Goal: Navigation & Orientation: Find specific page/section

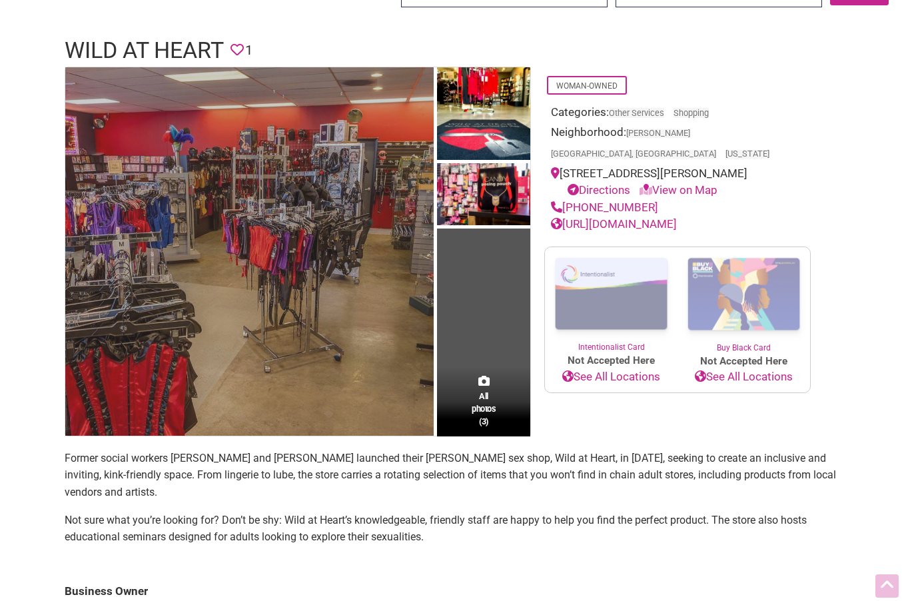
scroll to position [92, 0]
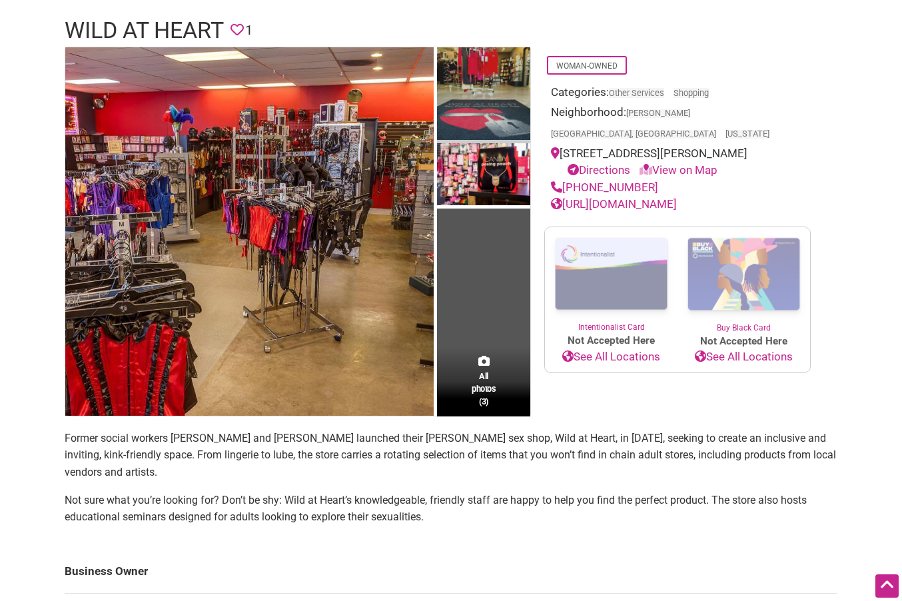
click at [485, 90] on img at bounding box center [483, 95] width 93 height 97
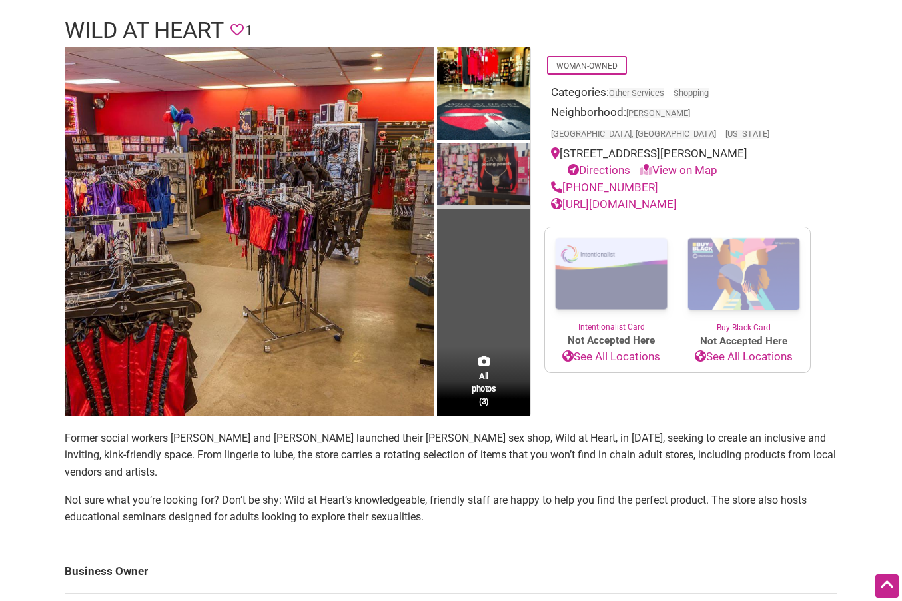
click at [496, 155] on img at bounding box center [483, 175] width 93 height 65
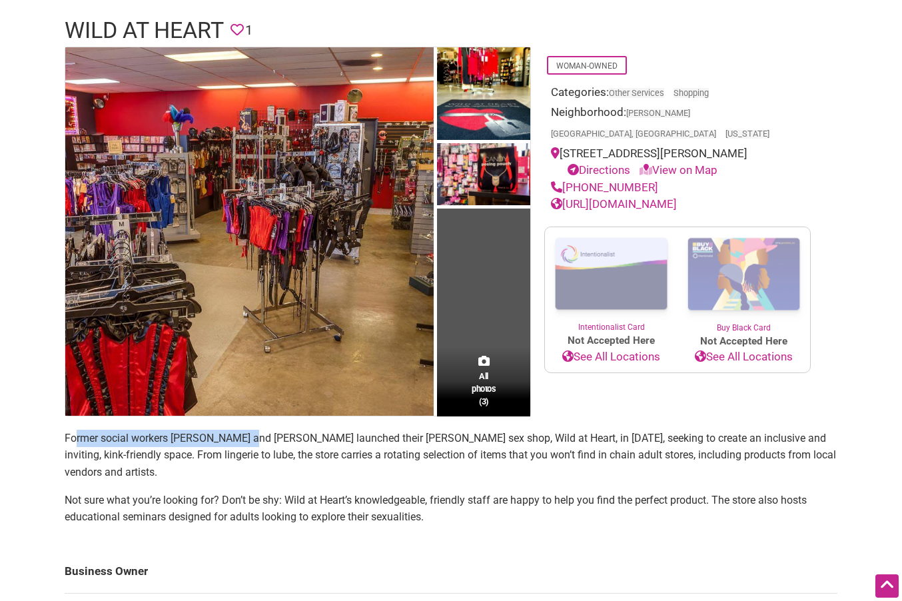
drag, startPoint x: 75, startPoint y: 436, endPoint x: 242, endPoint y: 443, distance: 167.4
click at [242, 443] on span "Former social workers [PERSON_NAME] and [PERSON_NAME] launched their [PERSON_NA…" at bounding box center [450, 455] width 771 height 47
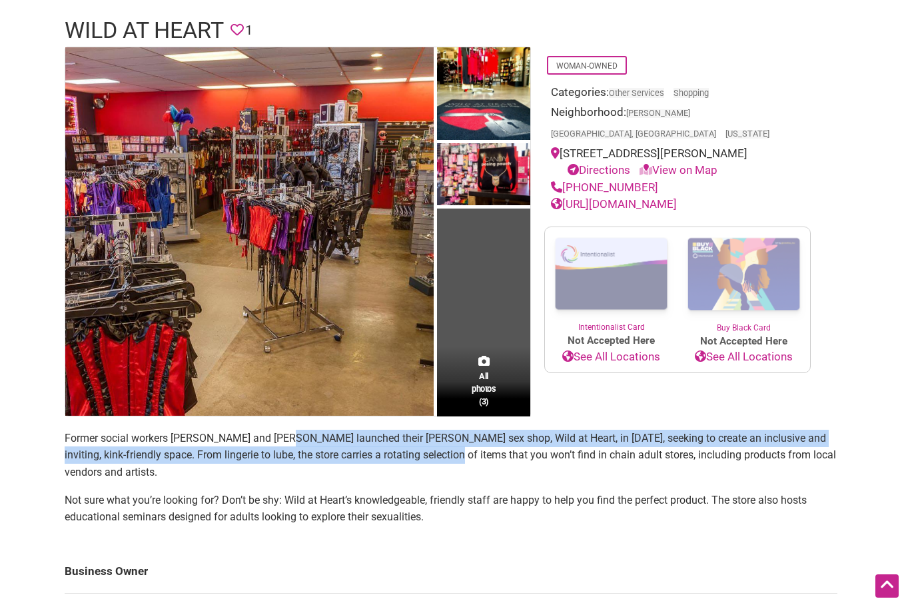
drag, startPoint x: 312, startPoint y: 437, endPoint x: 427, endPoint y: 454, distance: 116.4
click at [427, 454] on span "Former social workers [PERSON_NAME] and [PERSON_NAME] launched their [PERSON_NA…" at bounding box center [450, 455] width 771 height 47
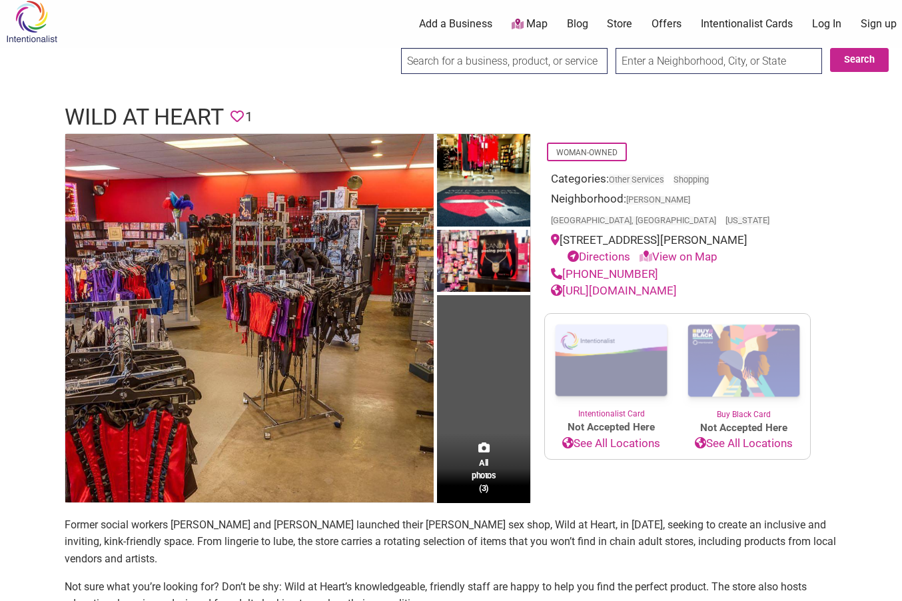
scroll to position [0, 0]
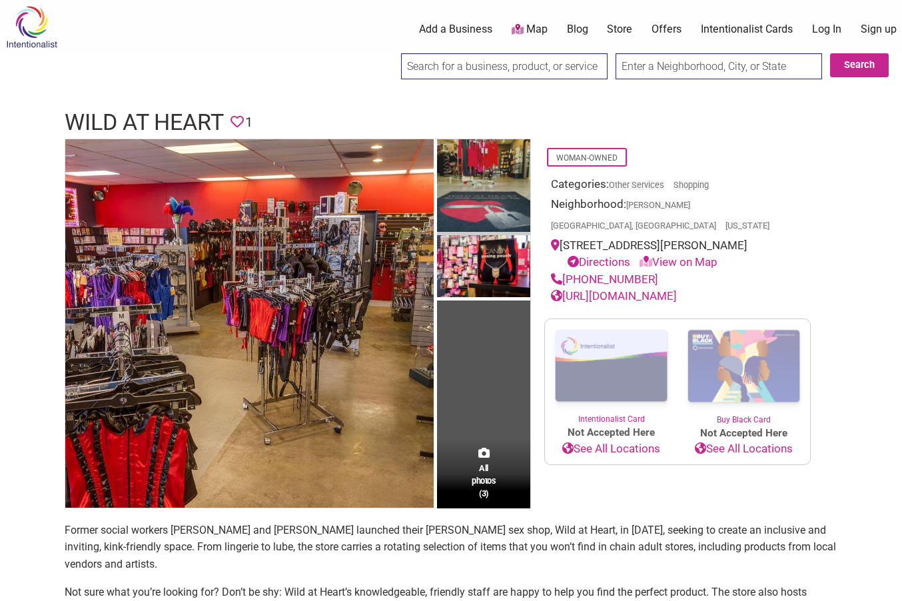
click at [479, 235] on img at bounding box center [483, 187] width 93 height 97
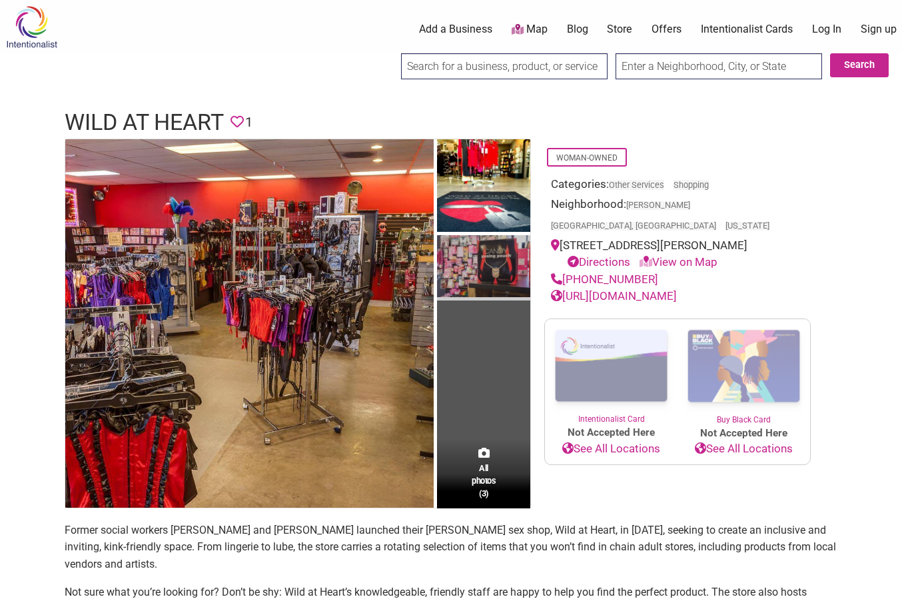
click at [487, 252] on img at bounding box center [483, 267] width 93 height 65
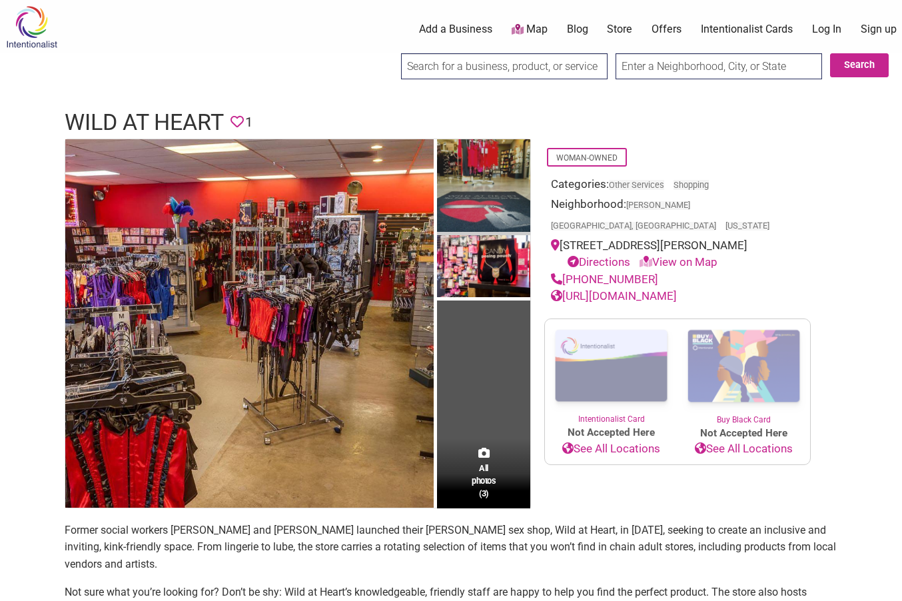
click at [491, 167] on img at bounding box center [483, 187] width 93 height 97
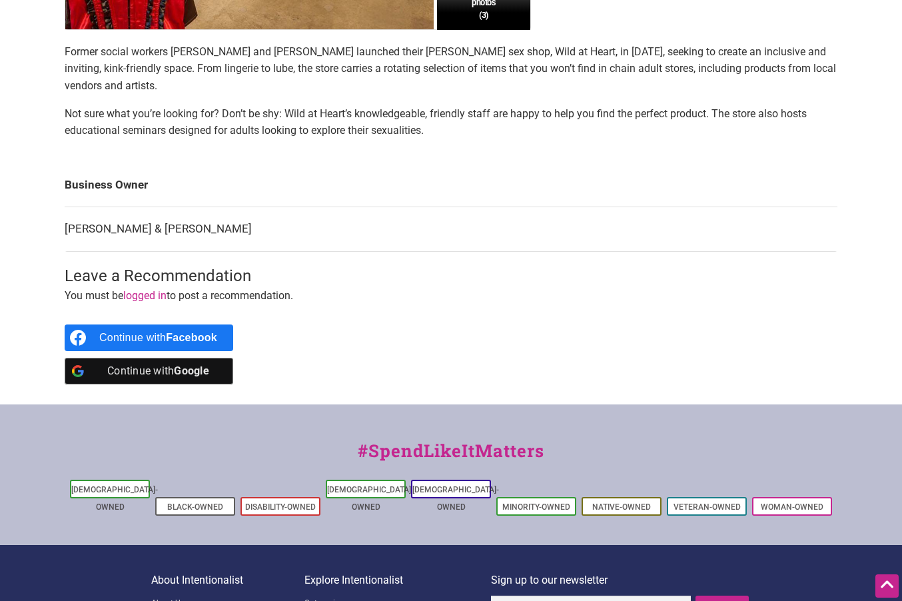
scroll to position [599, 0]
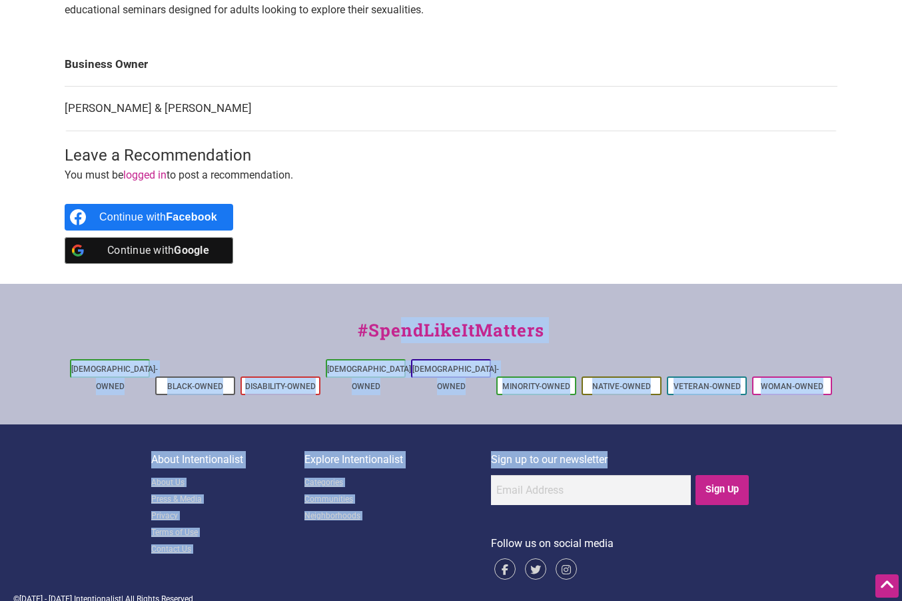
drag, startPoint x: 118, startPoint y: 352, endPoint x: 630, endPoint y: 412, distance: 515.8
click at [630, 412] on footer "#SpendLikeItMatters [DEMOGRAPHIC_DATA]-Owned Black-Owned Disability-Owned [DEMO…" at bounding box center [451, 451] width 902 height 334
click at [456, 492] on link "Communities" at bounding box center [397, 500] width 187 height 17
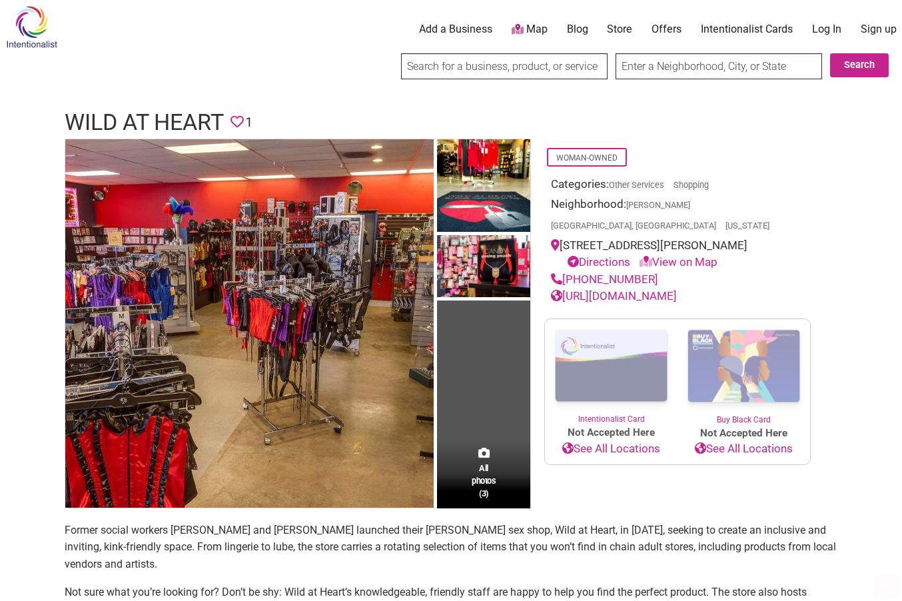
scroll to position [206, 0]
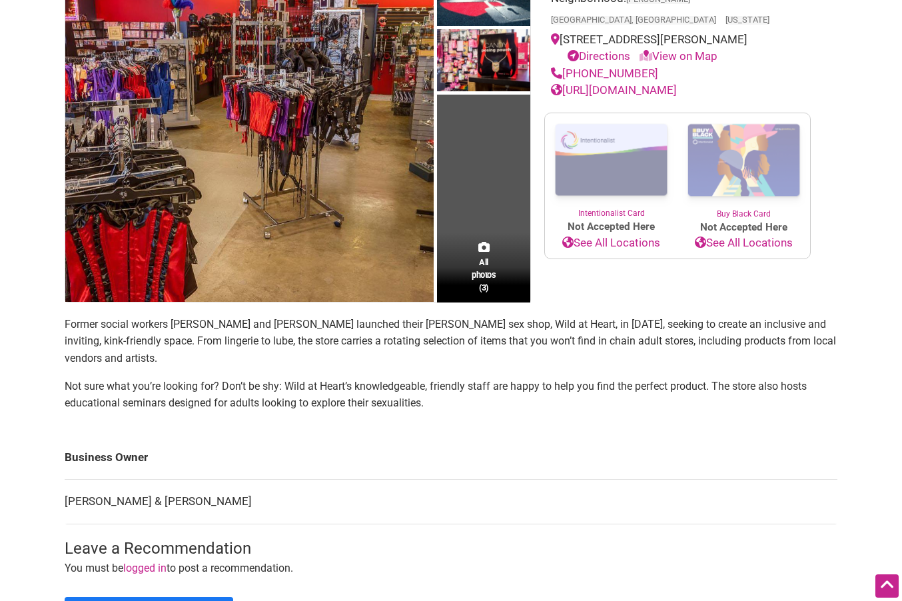
click at [638, 85] on link "[URL][DOMAIN_NAME]" at bounding box center [614, 89] width 126 height 13
click at [851, 146] on div "Intentionalist Spend like it matters 0 Add a Business Map Blog Store Offers Int…" at bounding box center [451, 402] width 902 height 1217
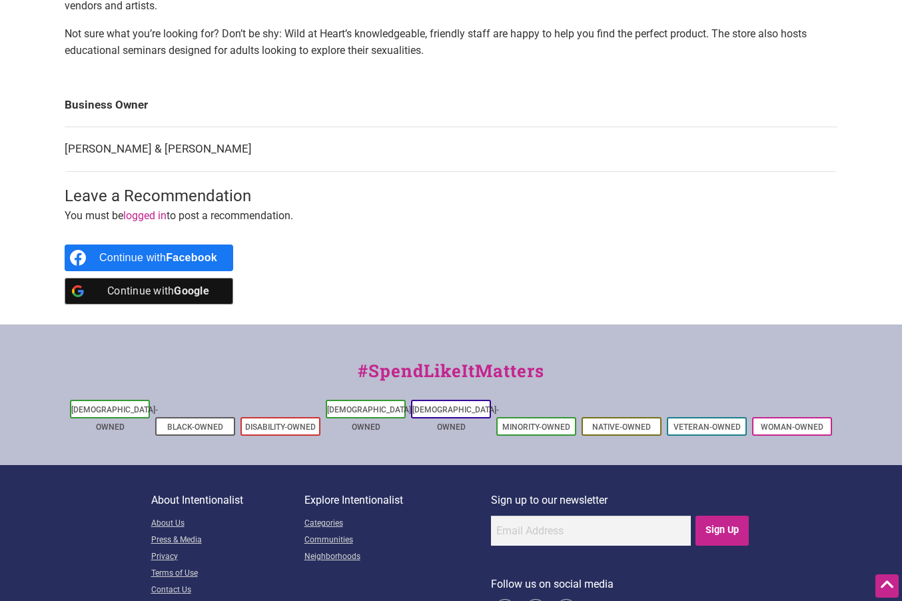
scroll to position [599, 0]
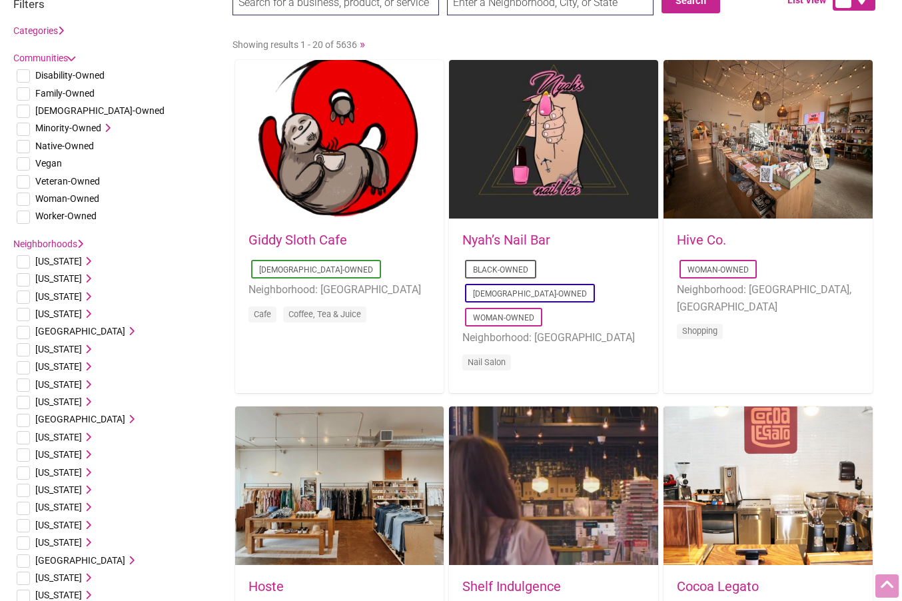
scroll to position [71, 0]
